Goal: Transaction & Acquisition: Purchase product/service

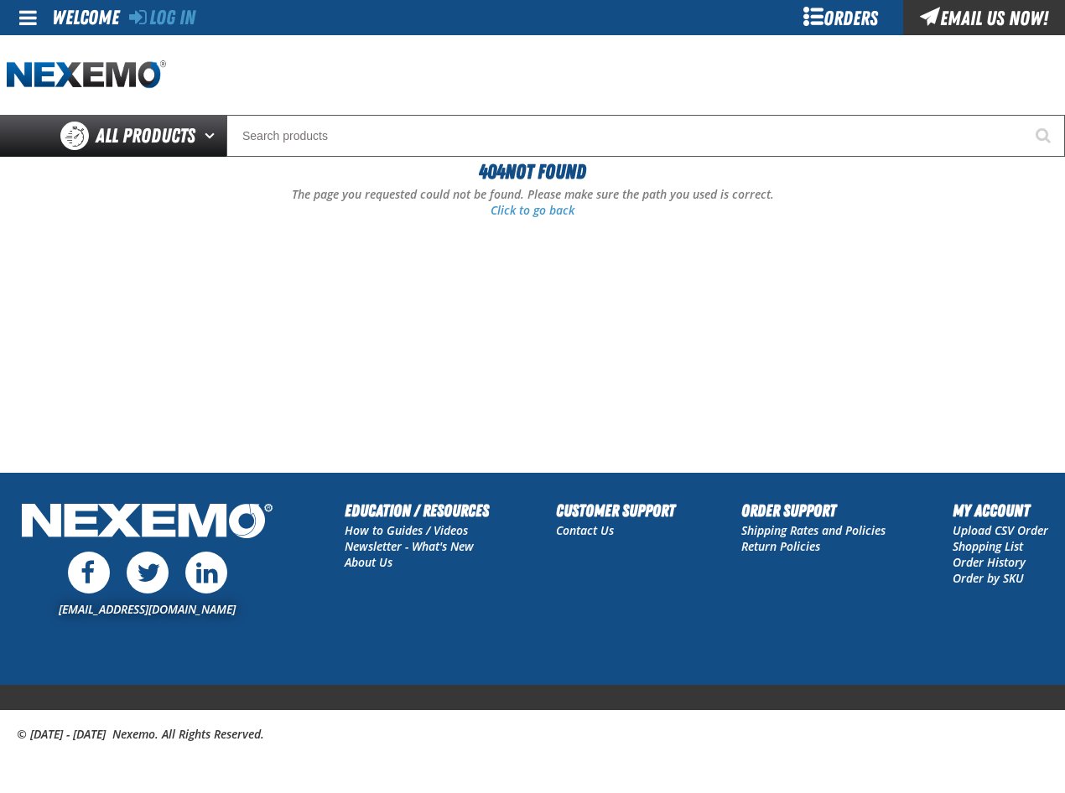
click at [835, 17] on div "Orders" at bounding box center [840, 17] width 126 height 35
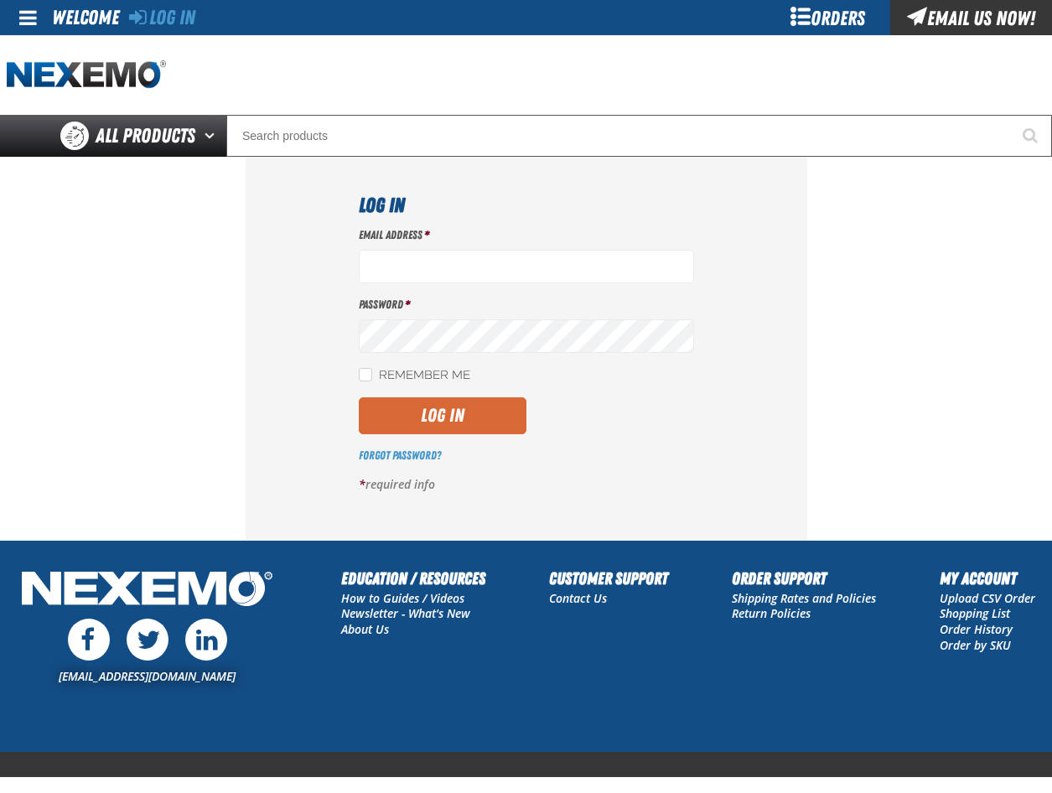
type input "csmith01@vtaig.com"
click at [430, 411] on button "Log In" at bounding box center [443, 415] width 168 height 37
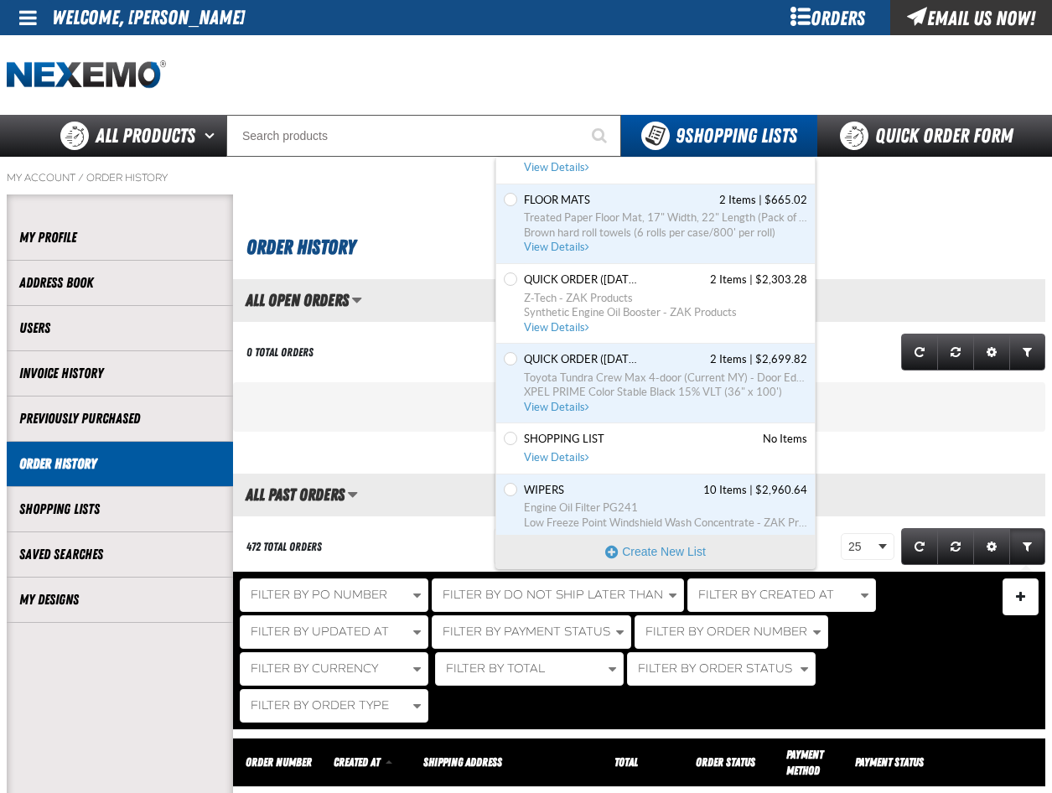
scroll to position [335, 0]
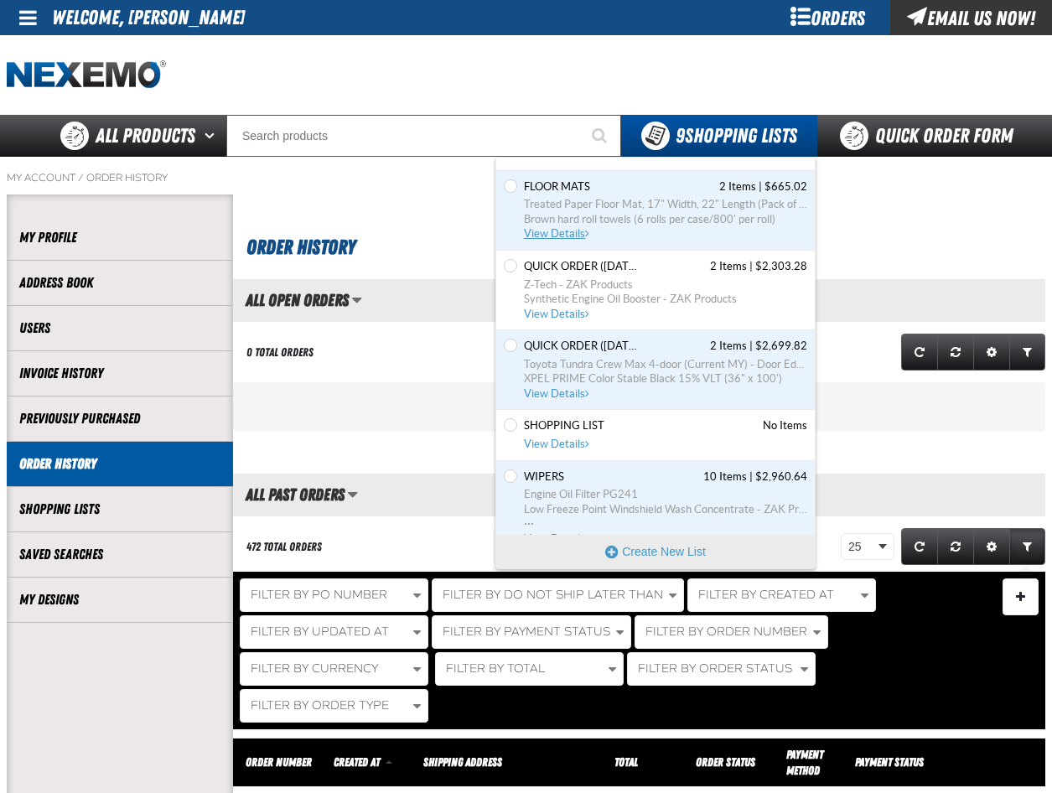
click at [565, 231] on span "View Details" at bounding box center [558, 233] width 68 height 13
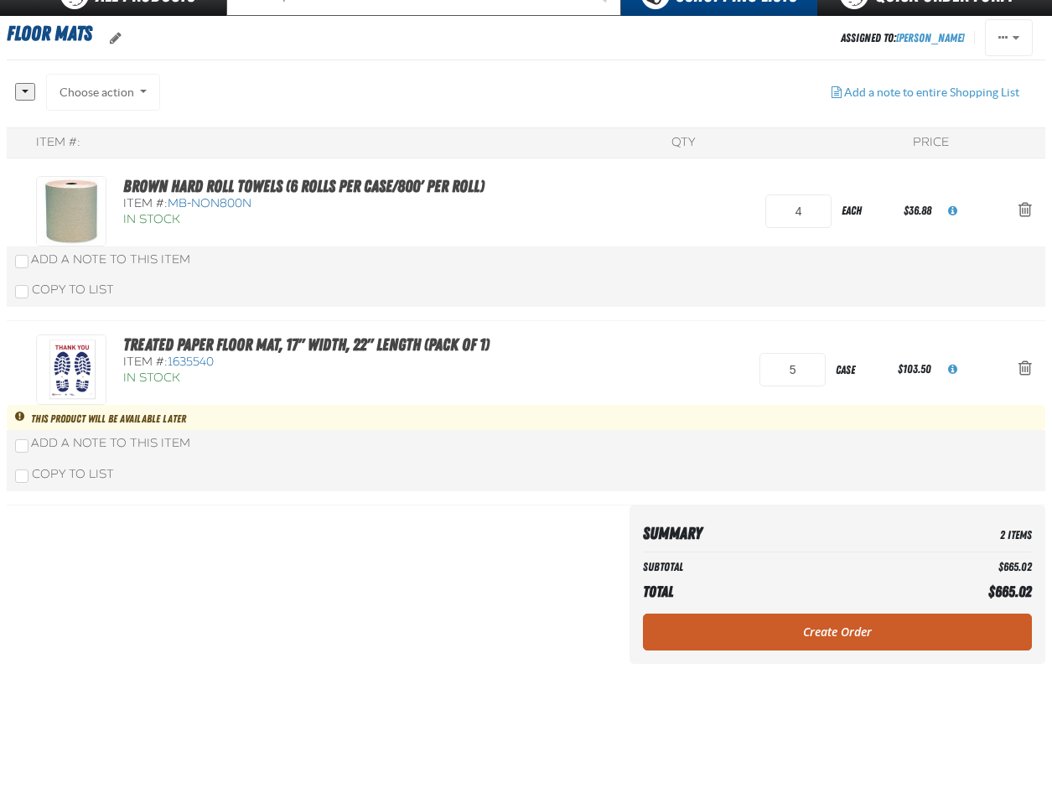
scroll to position [168, 0]
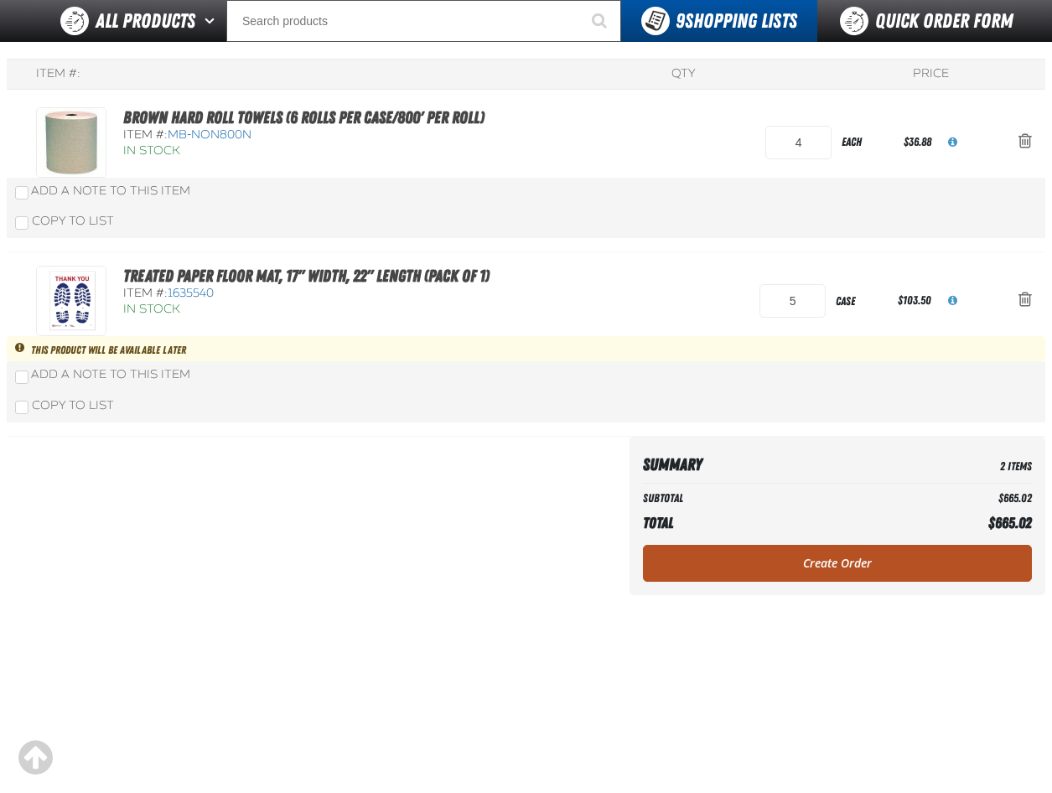
click at [832, 563] on link "Create Order" at bounding box center [837, 563] width 389 height 37
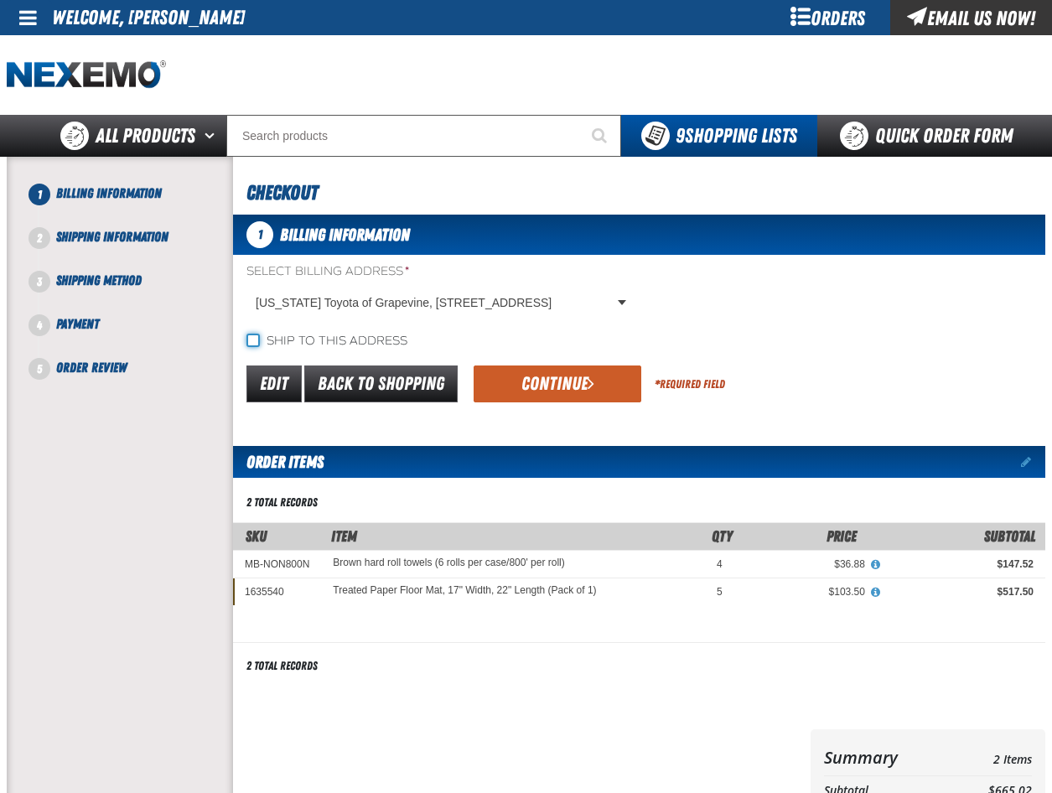
click at [254, 337] on input "Ship to this address" at bounding box center [252, 340] width 13 height 13
checkbox input "true"
click at [531, 379] on button "Continue" at bounding box center [558, 384] width 168 height 37
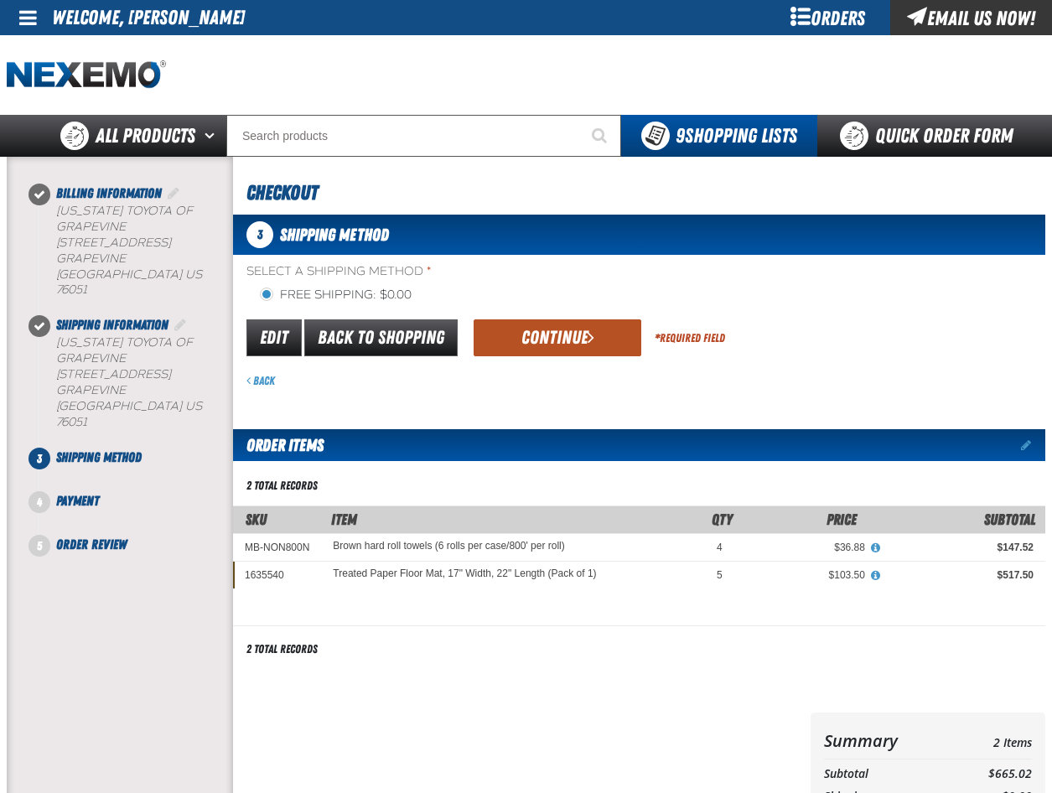
click at [539, 343] on button "Continue" at bounding box center [558, 337] width 168 height 37
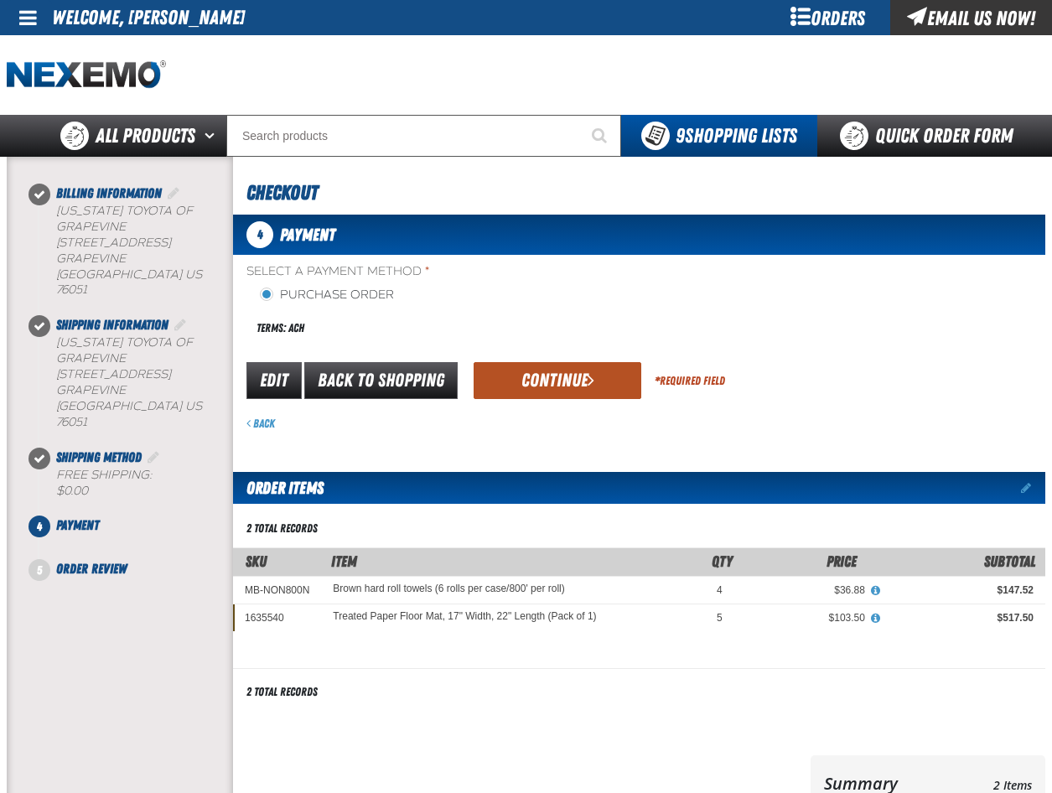
click at [547, 376] on button "Continue" at bounding box center [558, 380] width 168 height 37
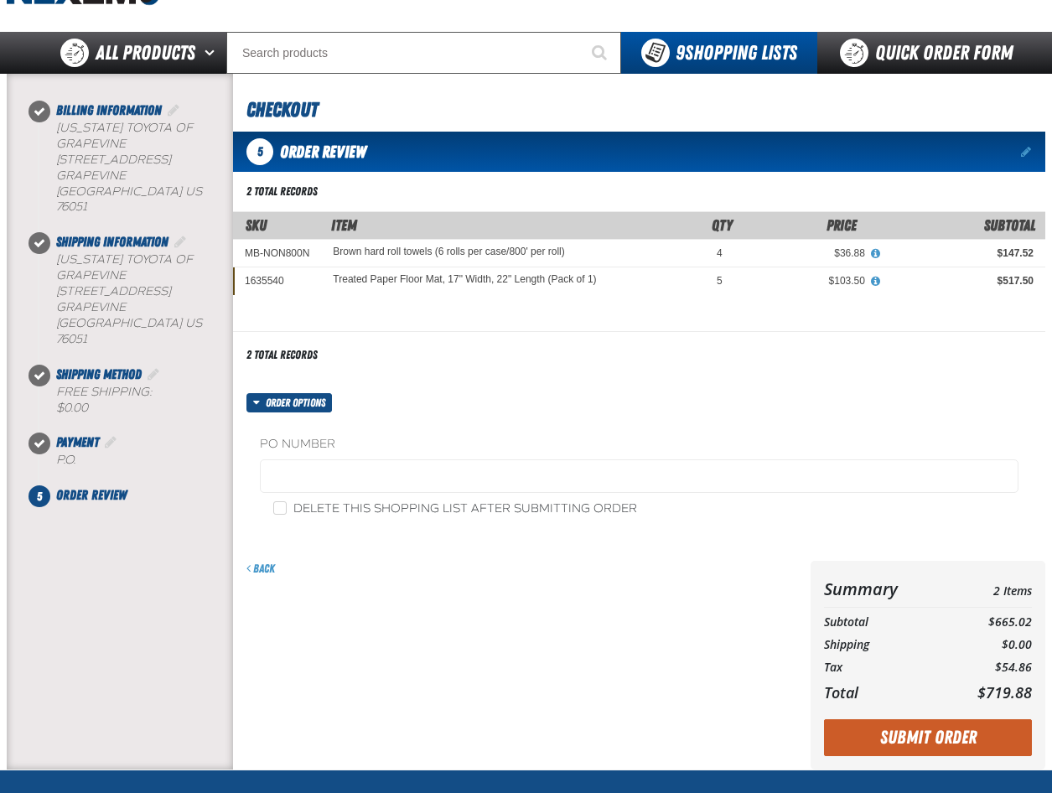
scroll to position [84, 0]
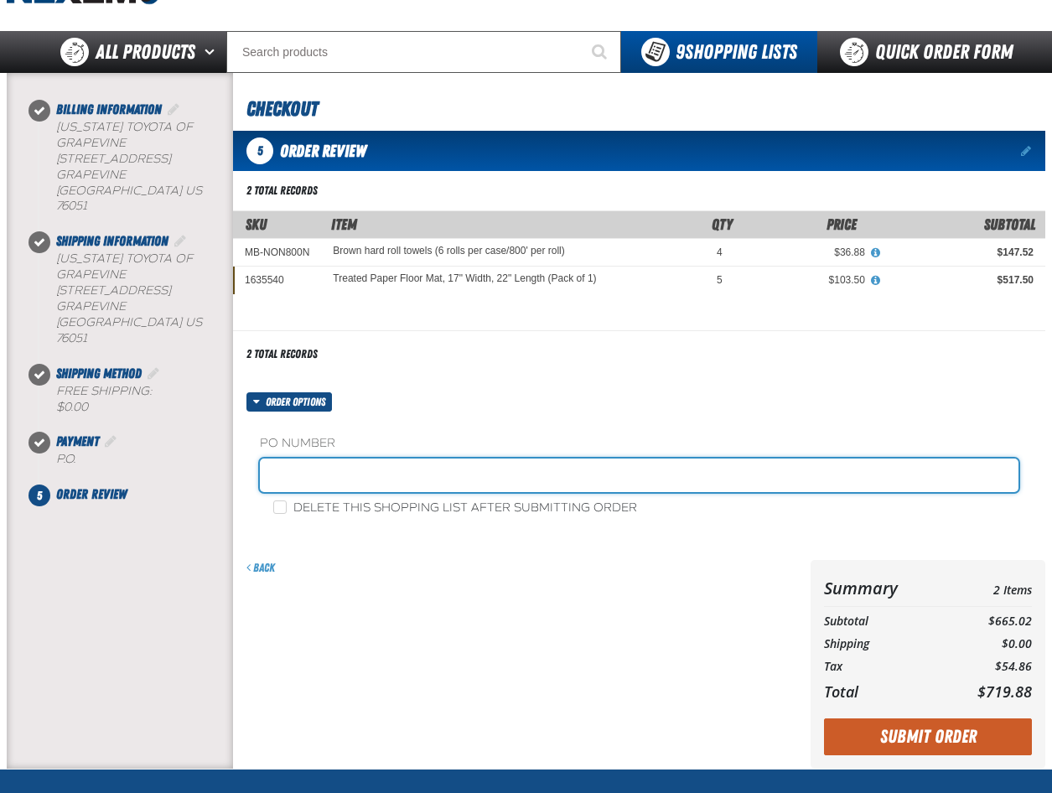
click at [345, 484] on input "text" at bounding box center [639, 476] width 759 height 34
type input "STK"
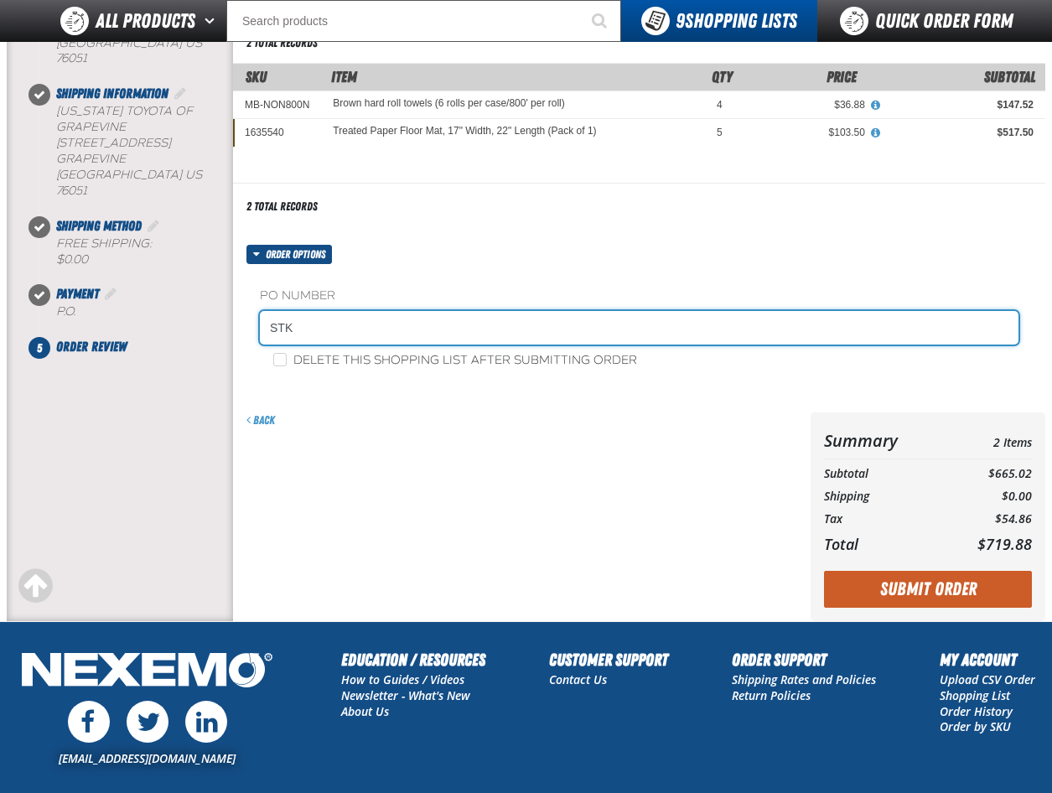
scroll to position [335, 0]
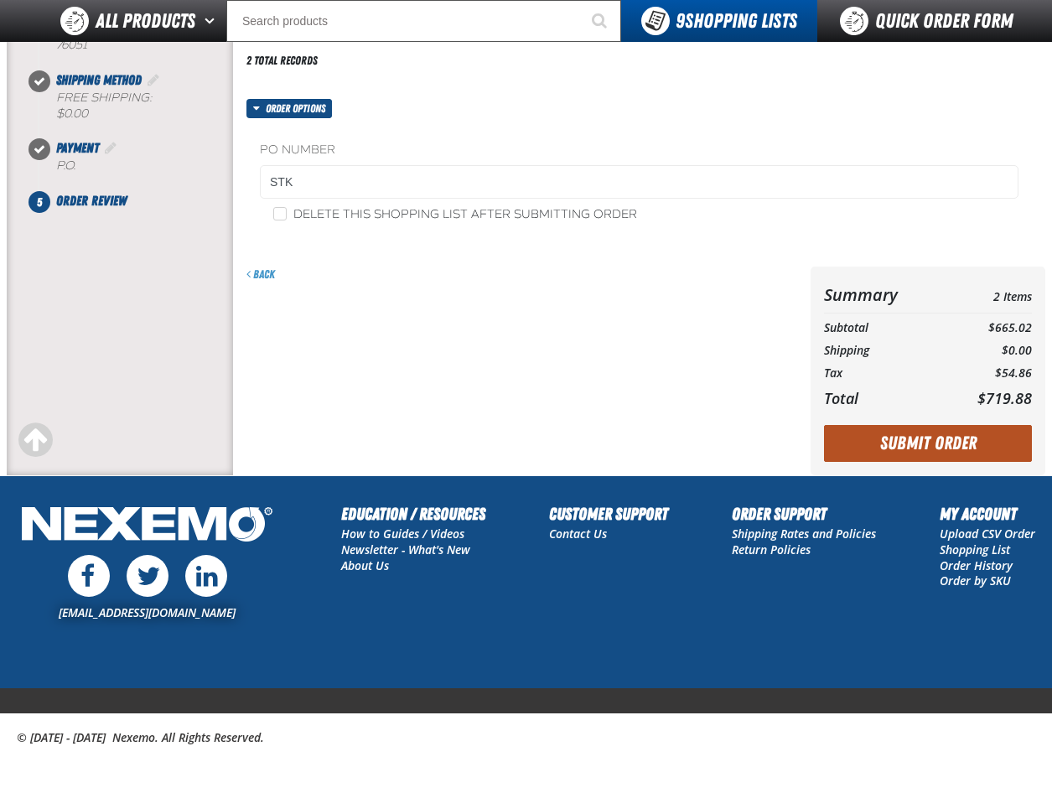
click at [900, 446] on button "Submit Order" at bounding box center [928, 443] width 208 height 37
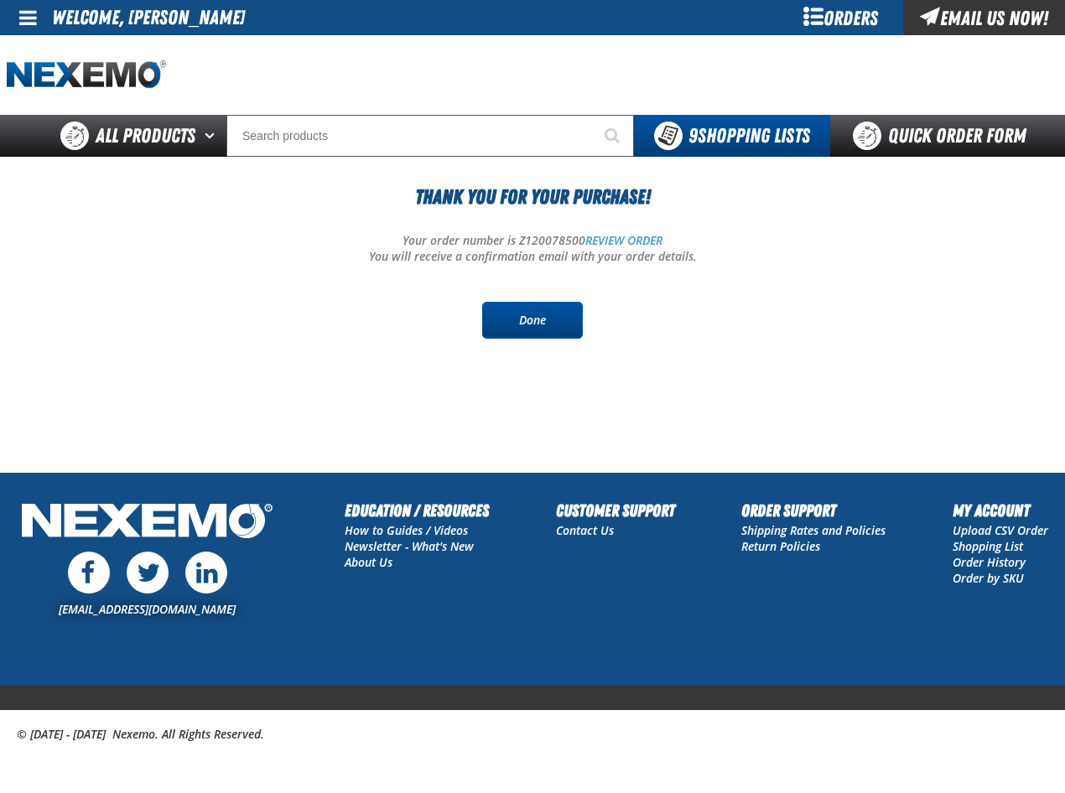
click at [532, 319] on link "Done" at bounding box center [532, 320] width 101 height 37
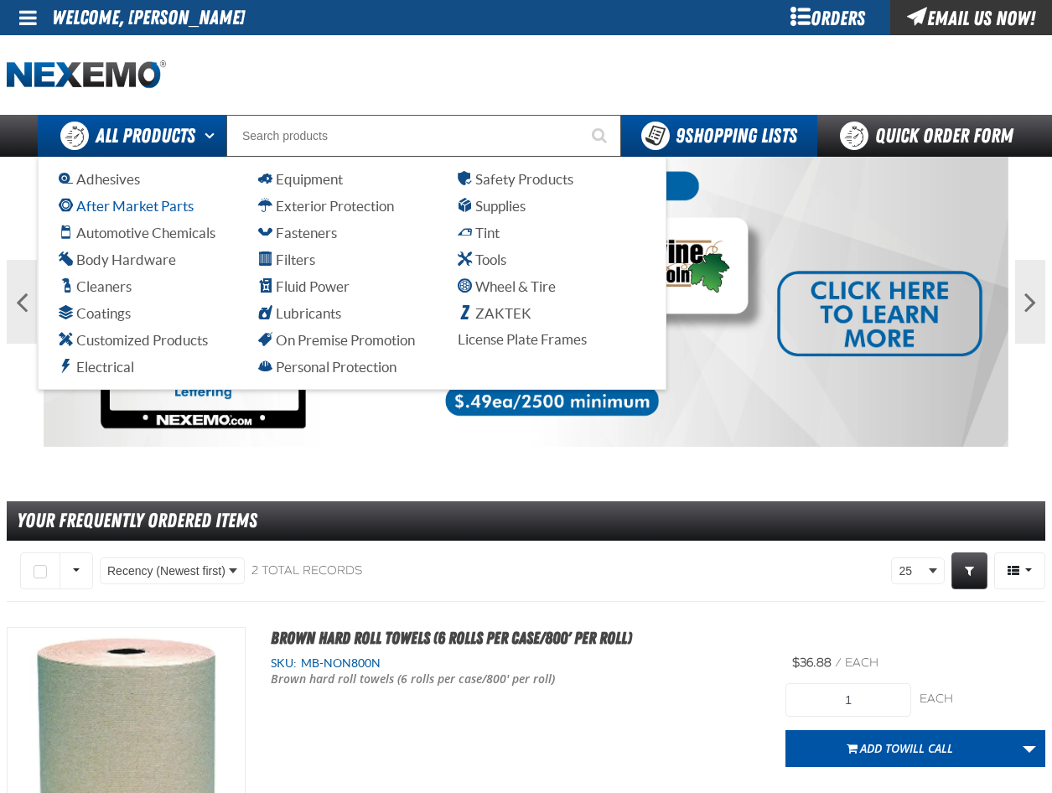
click at [116, 205] on span "After Market Parts" at bounding box center [126, 206] width 135 height 16
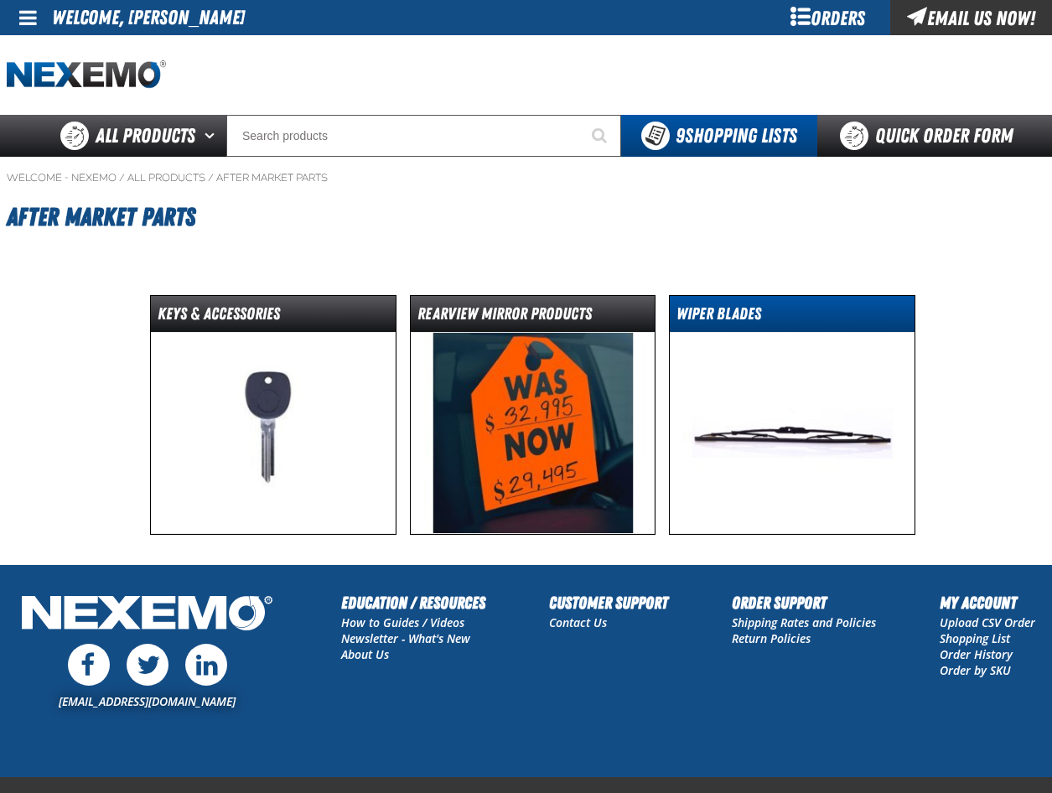
click at [728, 314] on dt "Wiper Blades" at bounding box center [792, 317] width 245 height 29
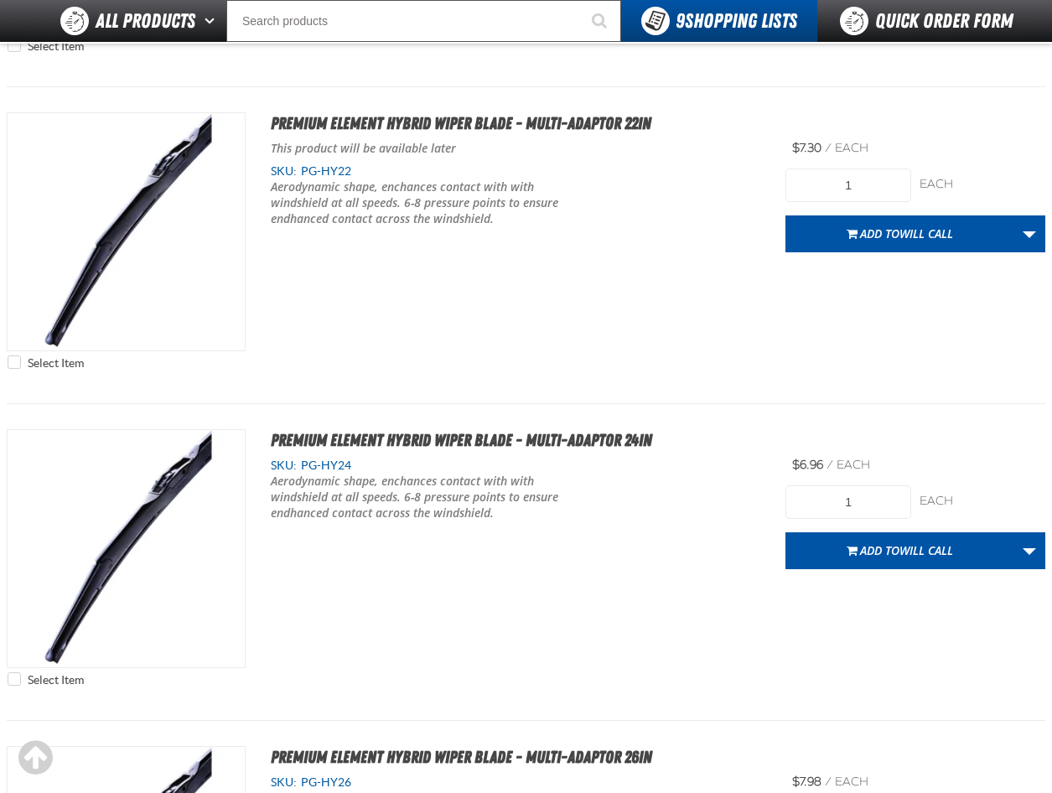
scroll to position [2766, 0]
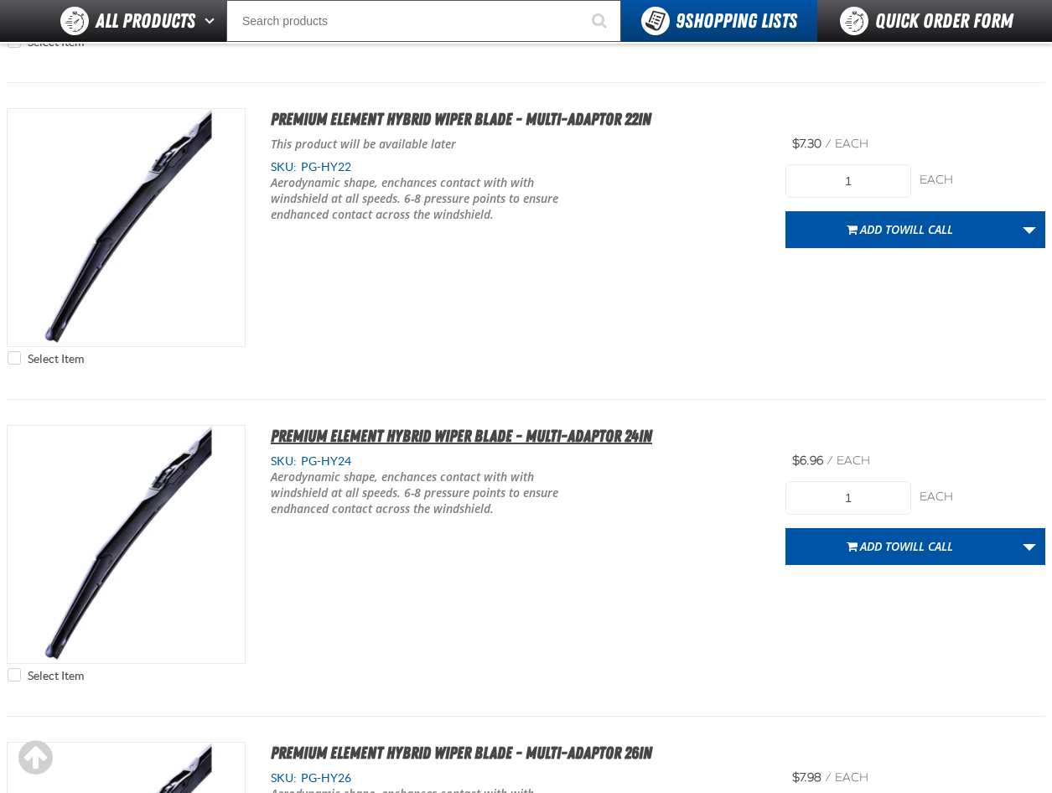
click at [427, 437] on span "Premium Element Hybrid Wiper Blade - Multi-Adaptor 24in" at bounding box center [461, 436] width 381 height 20
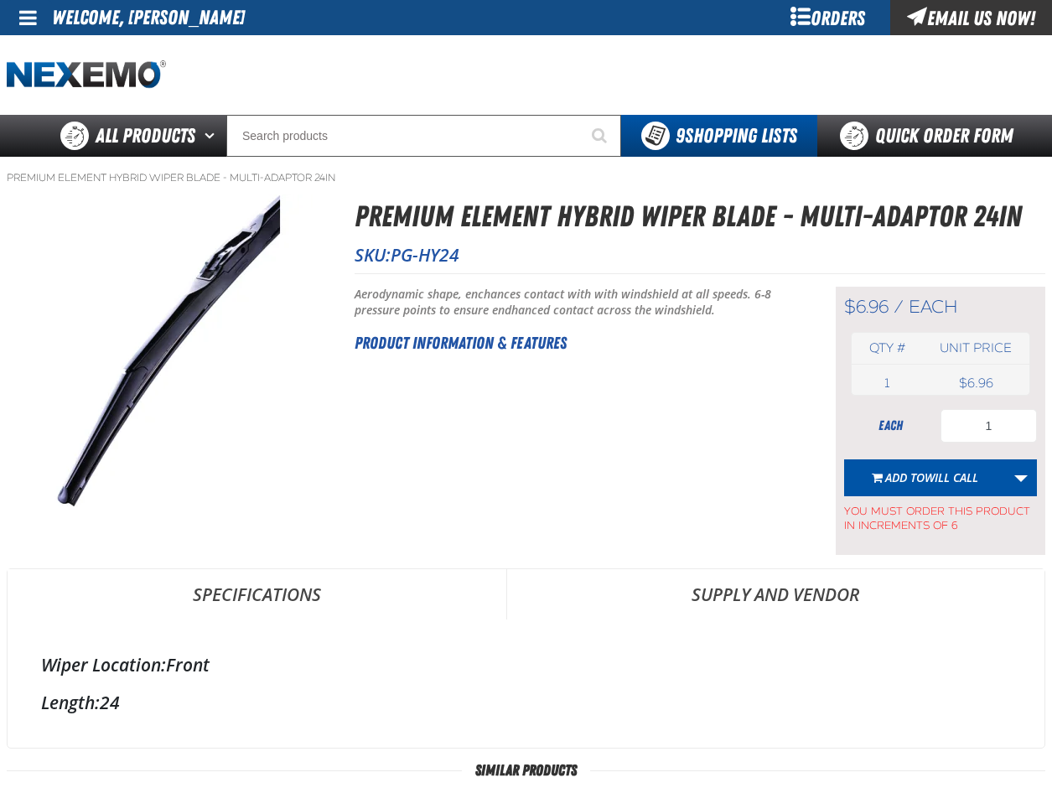
click at [448, 345] on h2 "Product Information & Features" at bounding box center [574, 342] width 439 height 25
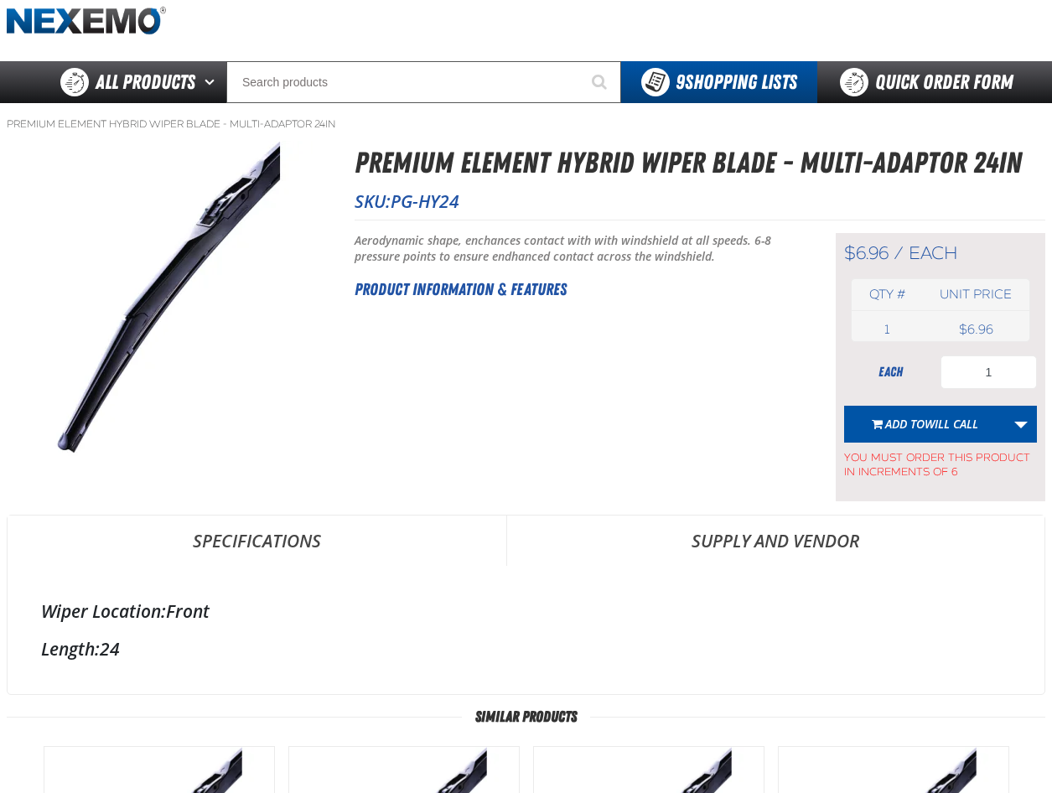
scroll to position [84, 0]
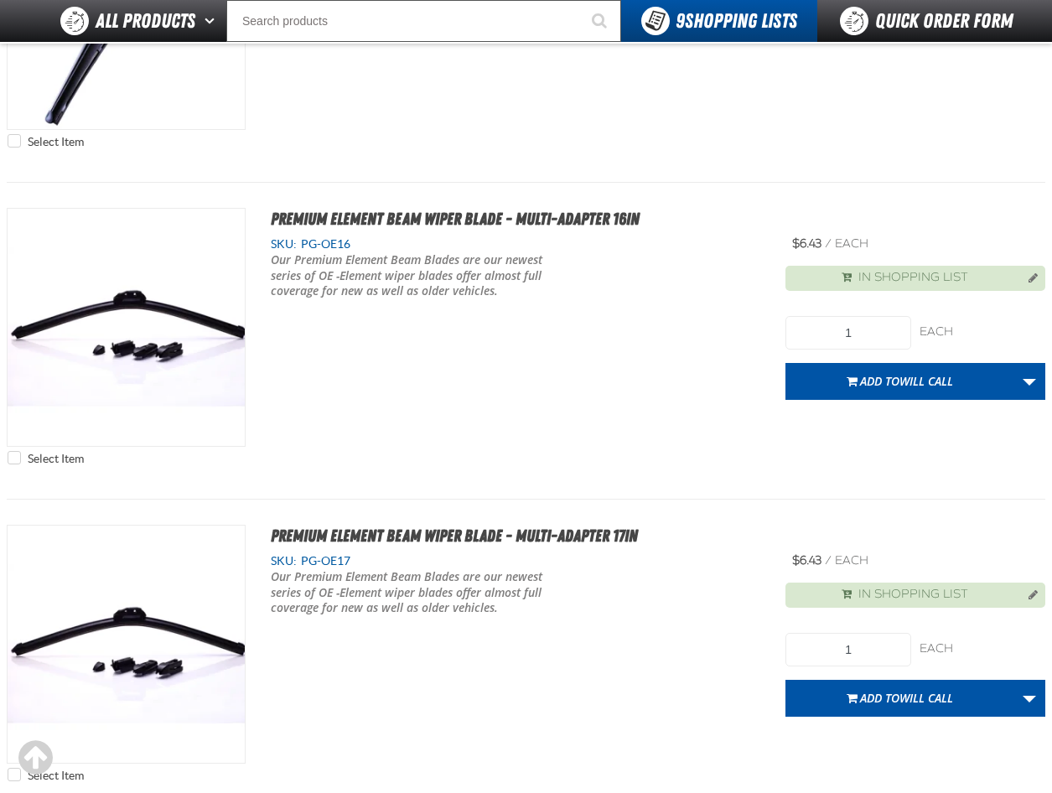
scroll to position [3940, 0]
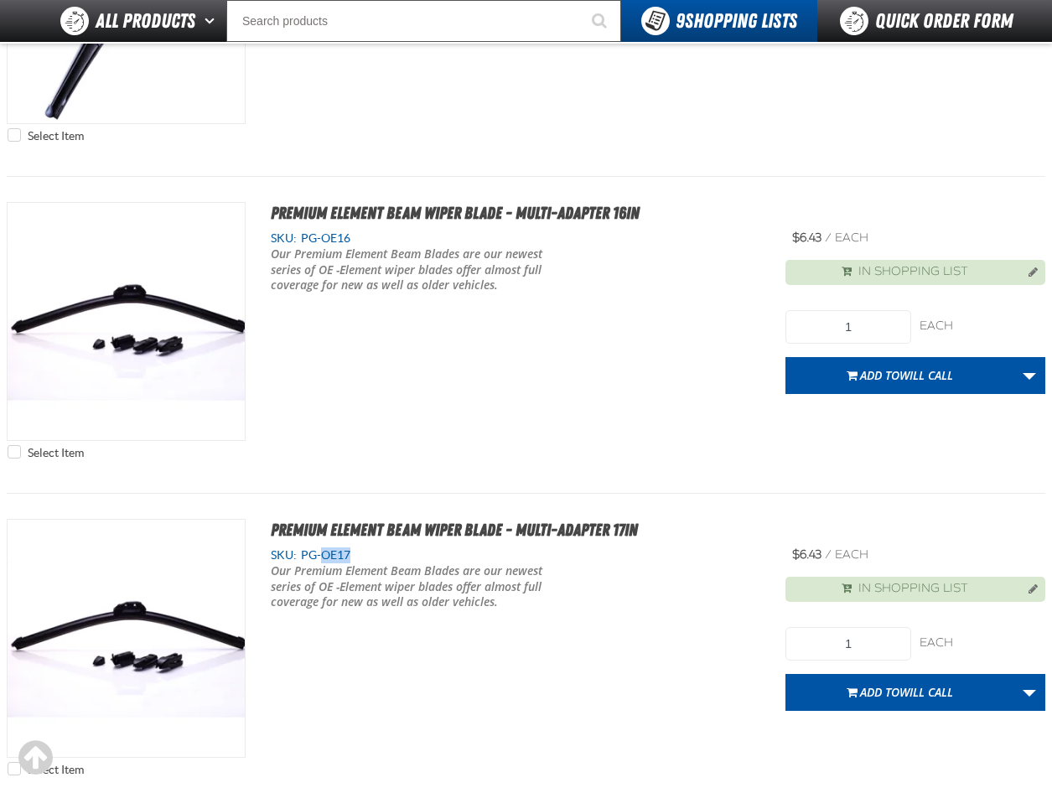
drag, startPoint x: 323, startPoint y: 553, endPoint x: 358, endPoint y: 553, distance: 35.2
click at [358, 553] on div "SKU: PG-OE17" at bounding box center [516, 555] width 490 height 16
drag, startPoint x: 358, startPoint y: 553, endPoint x: 599, endPoint y: 401, distance: 284.9
click at [597, 402] on div "Select Item Premium Element Beam Wiper Blade - Multi-Adapter 16in SKU: PG-OE16 1" at bounding box center [526, 335] width 1039 height 266
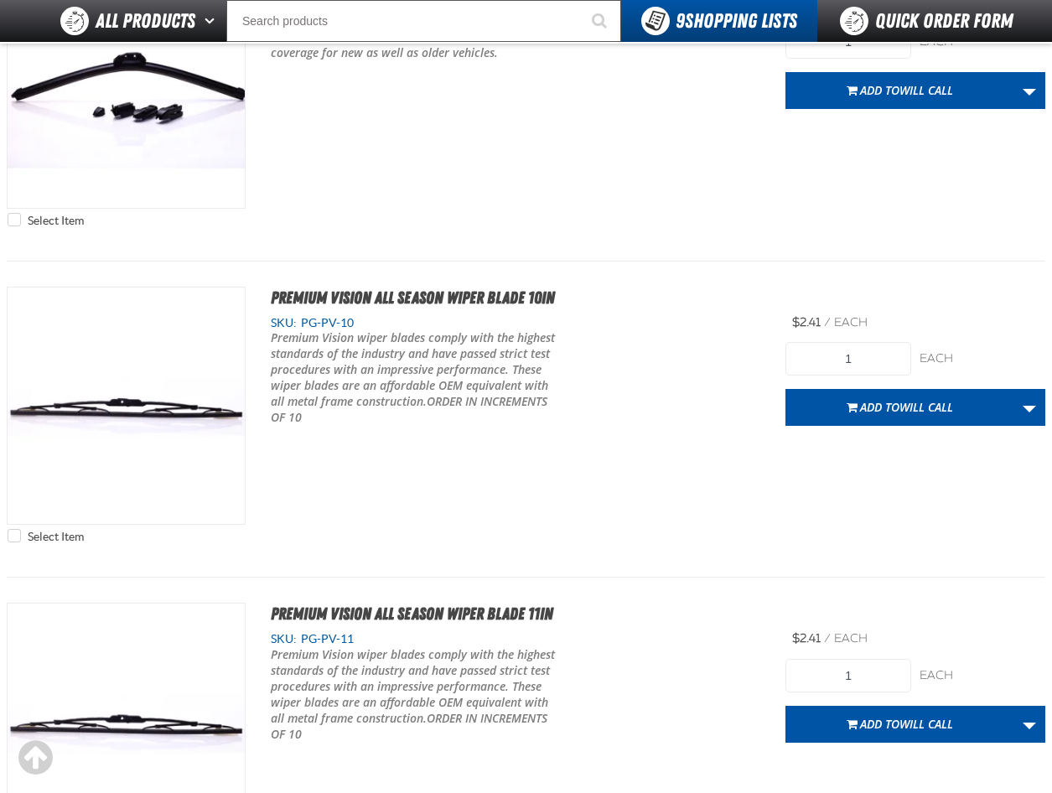
scroll to position [7042, 0]
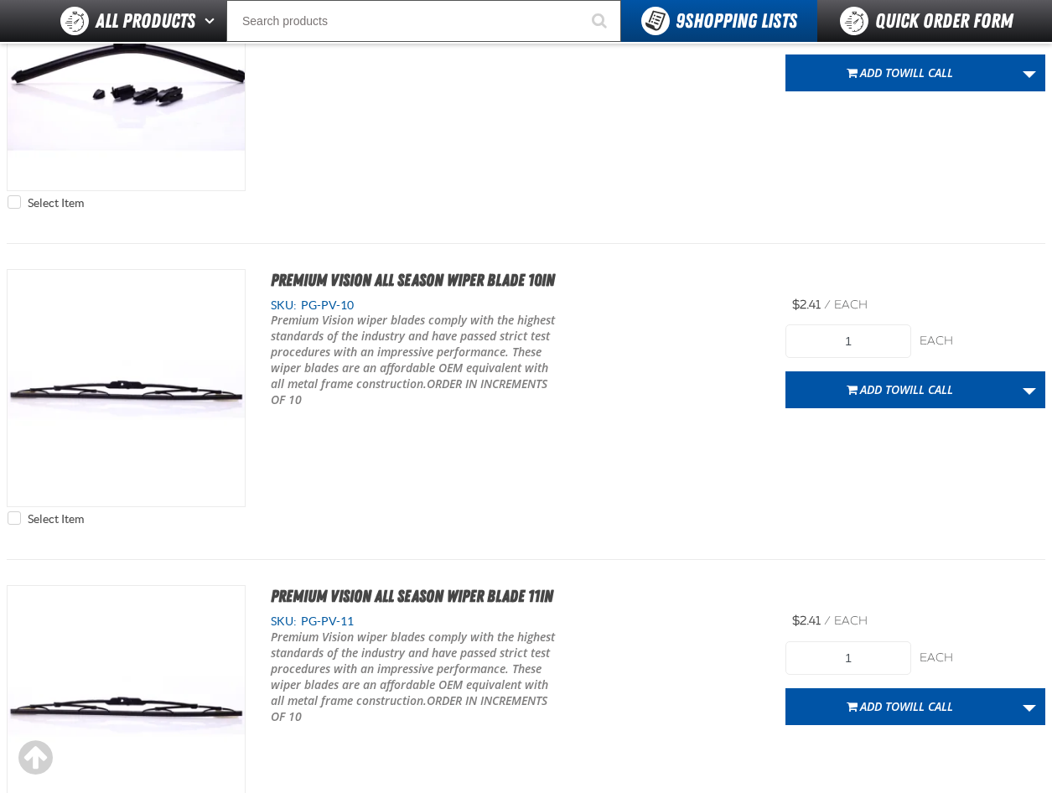
drag, startPoint x: 793, startPoint y: 304, endPoint x: 834, endPoint y: 304, distance: 41.1
click at [834, 304] on span "$2.41 / each each" at bounding box center [829, 306] width 75 height 16
click at [491, 219] on div "Select Item Premium Element Beam Wiper Blade - Multi-Adapter 28in SKU: PG-OE28 1" at bounding box center [526, 85] width 1039 height 317
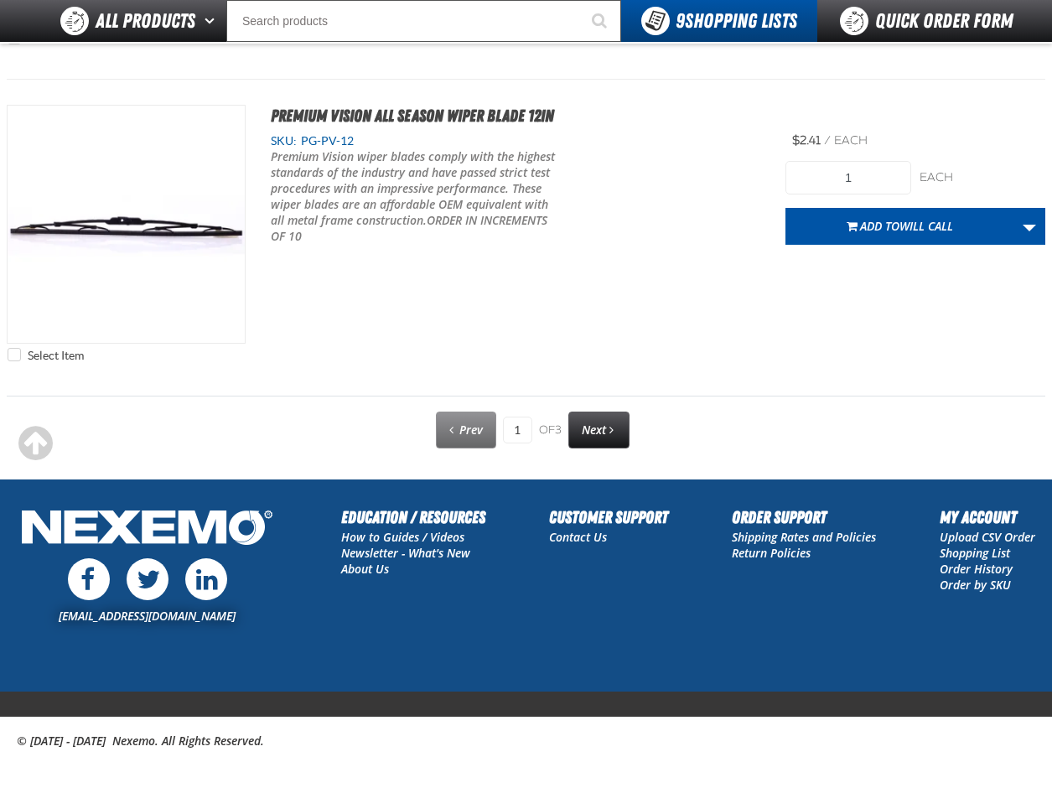
scroll to position [7846, 0]
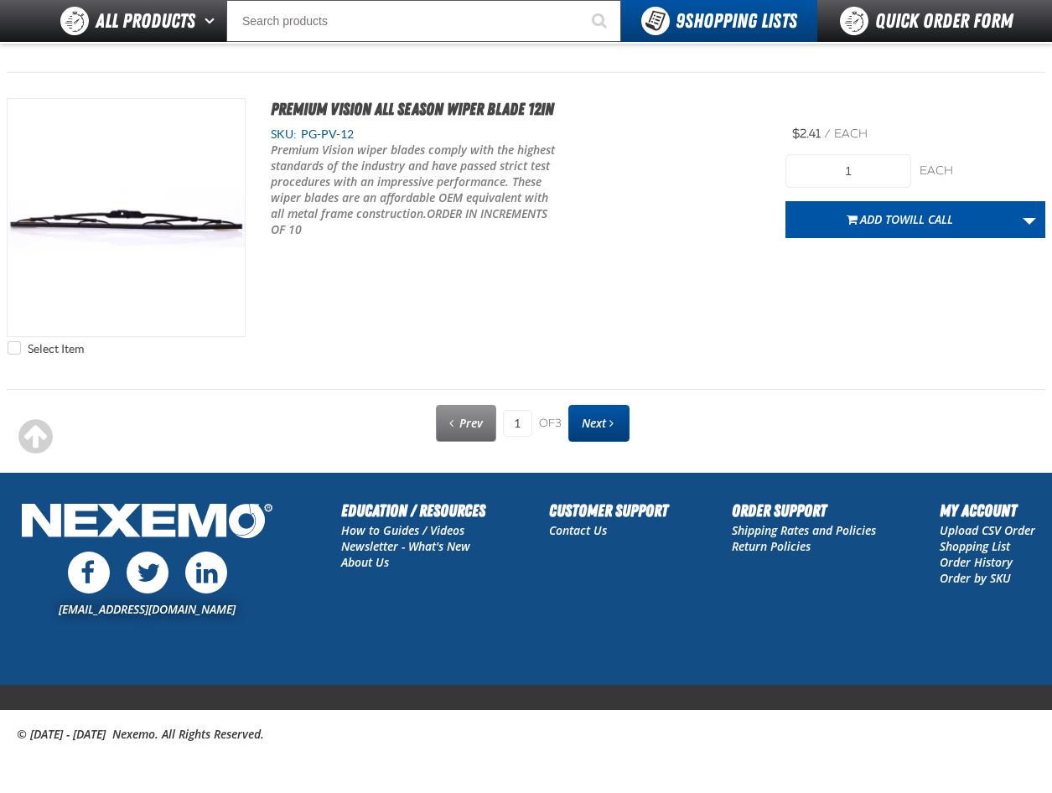
click at [596, 432] on link "Next" at bounding box center [598, 423] width 61 height 37
type input "2"
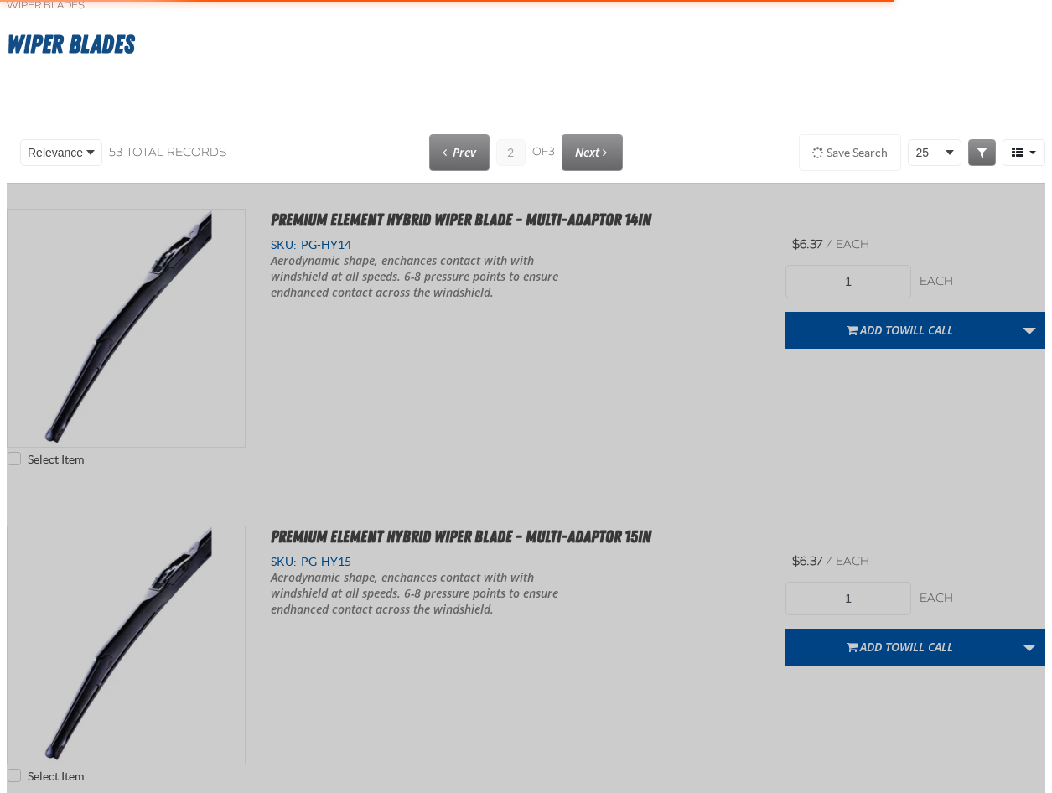
scroll to position [0, 0]
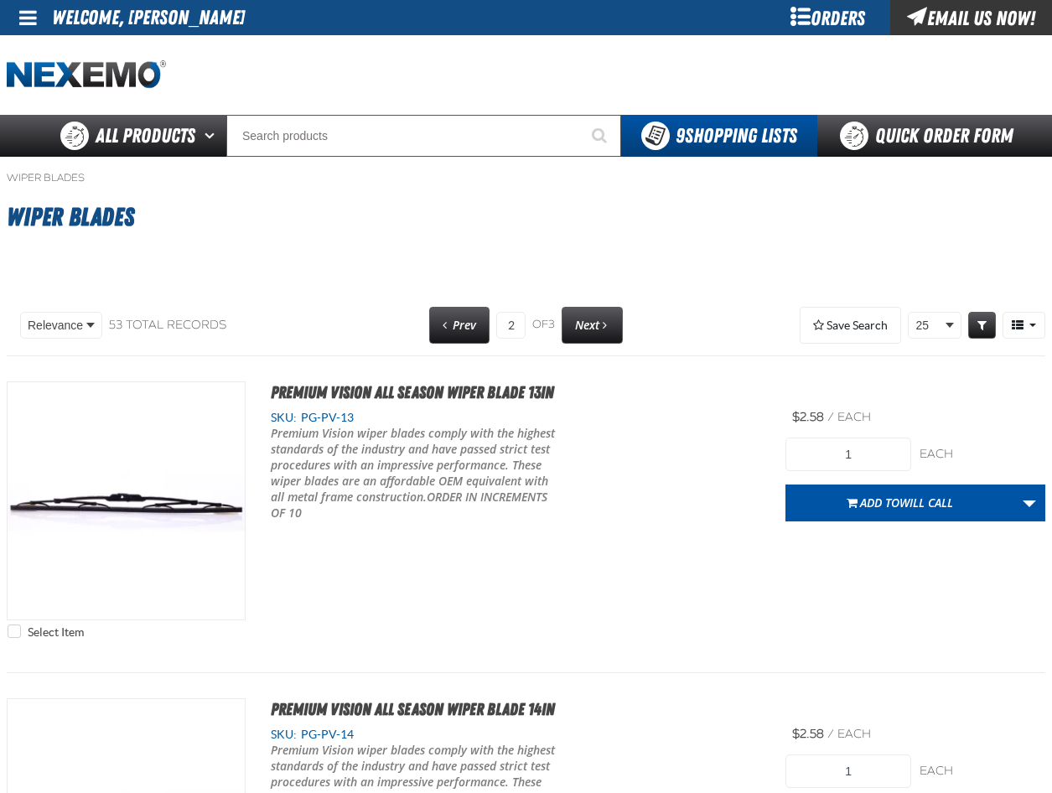
click at [456, 324] on span "Prev" at bounding box center [464, 325] width 23 height 16
type input "1"
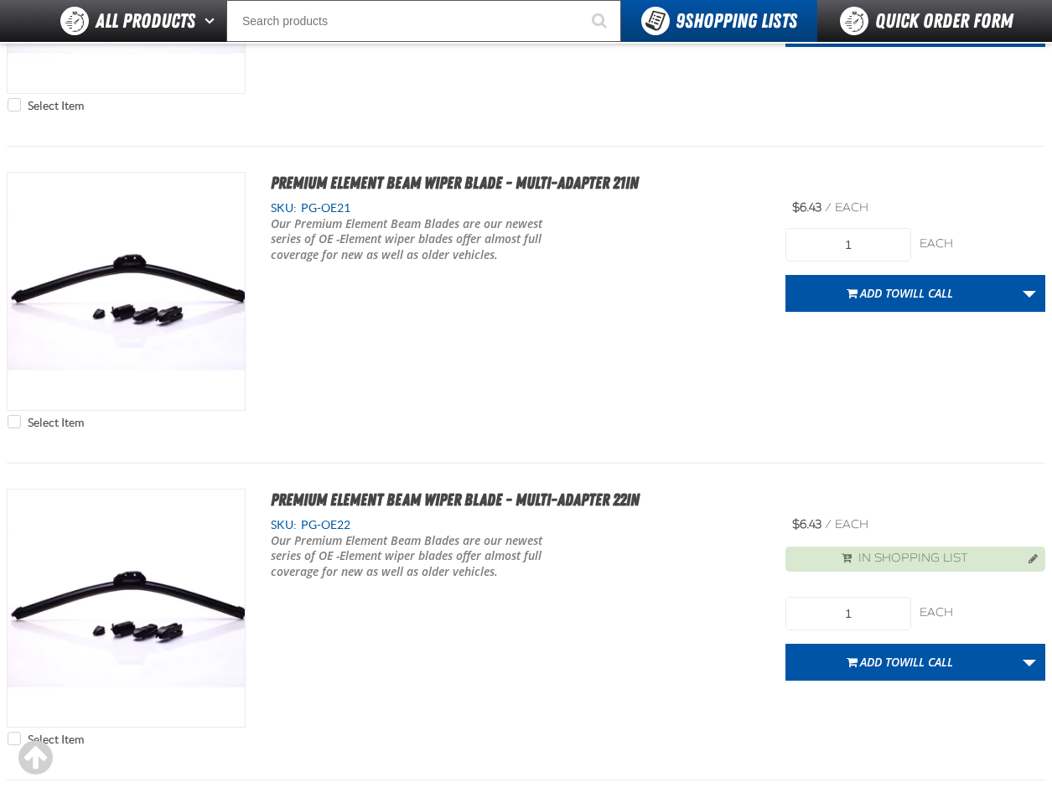
scroll to position [5501, 0]
